Goal: Task Accomplishment & Management: Use online tool/utility

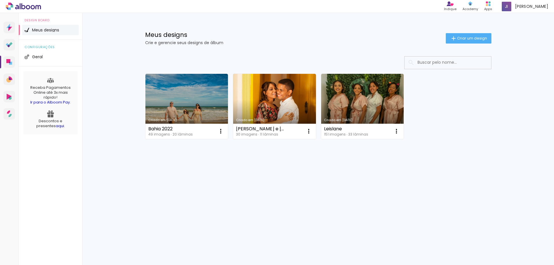
click at [56, 128] on link "aqui" at bounding box center [60, 125] width 8 height 5
click at [201, 98] on link "Criado em [DATE]" at bounding box center [186, 106] width 83 height 65
click at [191, 126] on div "Bahia 2022 49 imagens ∙ 20 lâminas Abrir Fazer uma cópia Excluir" at bounding box center [186, 131] width 83 height 15
click at [194, 123] on link "Criado em [DATE]" at bounding box center [186, 106] width 83 height 65
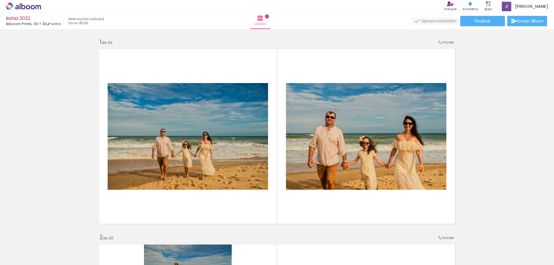
click at [271, 17] on div "Lâminas 20" at bounding box center [260, 21] width 21 height 16
click at [271, 17] on link "Lâminas 20" at bounding box center [260, 21] width 21 height 16
click at [270, 25] on paper-button "Lâminas 20" at bounding box center [260, 21] width 20 height 16
click at [267, 25] on span "Lâminas" at bounding box center [260, 24] width 13 height 5
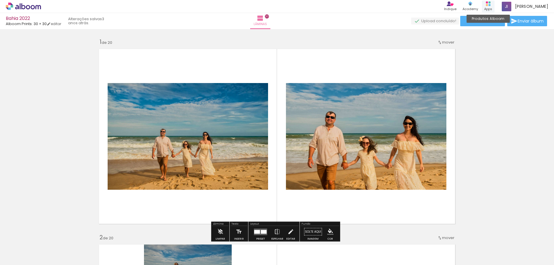
click at [493, 3] on div "Produtos Alboom Apps" at bounding box center [488, 7] width 13 height 12
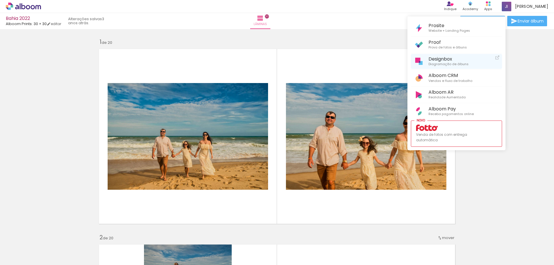
click at [455, 61] on span "Designbox" at bounding box center [448, 58] width 40 height 5
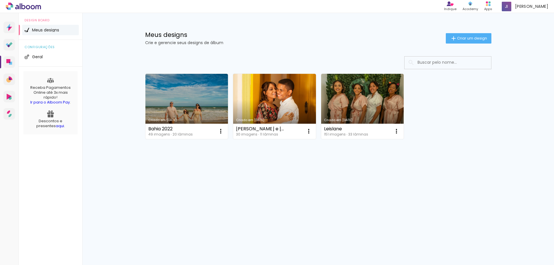
click at [48, 31] on span "Meus designs" at bounding box center [45, 30] width 27 height 4
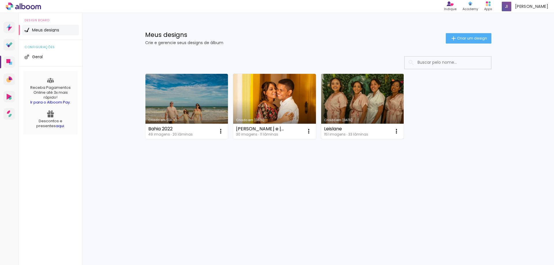
click at [356, 91] on link "Criado em [DATE]" at bounding box center [362, 106] width 83 height 65
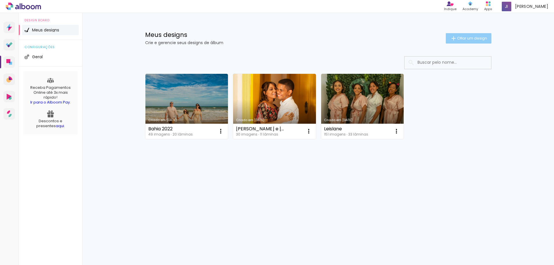
click at [460, 38] on span "Criar um design" at bounding box center [472, 38] width 30 height 4
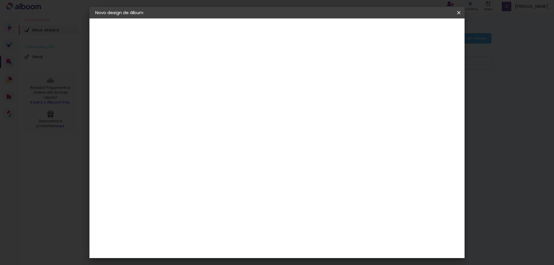
click at [190, 80] on input at bounding box center [190, 77] width 0 height 9
type input "g"
type input "MAENE E SAULO"
type paper-input "MAENE E SAULO"
drag, startPoint x: 452, startPoint y: 28, endPoint x: 448, endPoint y: 28, distance: 3.2
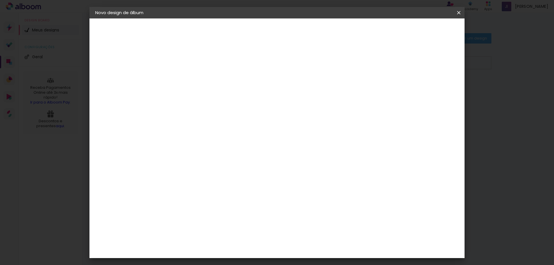
click at [249, 28] on paper-button "Avançar" at bounding box center [234, 31] width 28 height 10
click at [200, 155] on div "Digipix Pro" at bounding box center [193, 159] width 14 height 9
click at [0, 0] on slot "Avançar" at bounding box center [0, 0] width 0 height 0
click at [219, 97] on iron-icon at bounding box center [215, 100] width 7 height 7
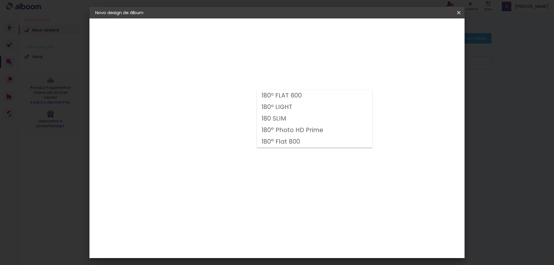
click at [0, 0] on slot "180° Photo HD Prime" at bounding box center [0, 0] width 0 height 0
type input "180° Photo HD Prime"
click at [260, 95] on input "180° Photo HD Prime" at bounding box center [225, 94] width 71 height 9
click at [0, 0] on slot "180° Photo HD Prime" at bounding box center [0, 0] width 0 height 0
click at [250, 183] on span "25 × 25 cm" at bounding box center [239, 190] width 21 height 15
